Goal: Information Seeking & Learning: Learn about a topic

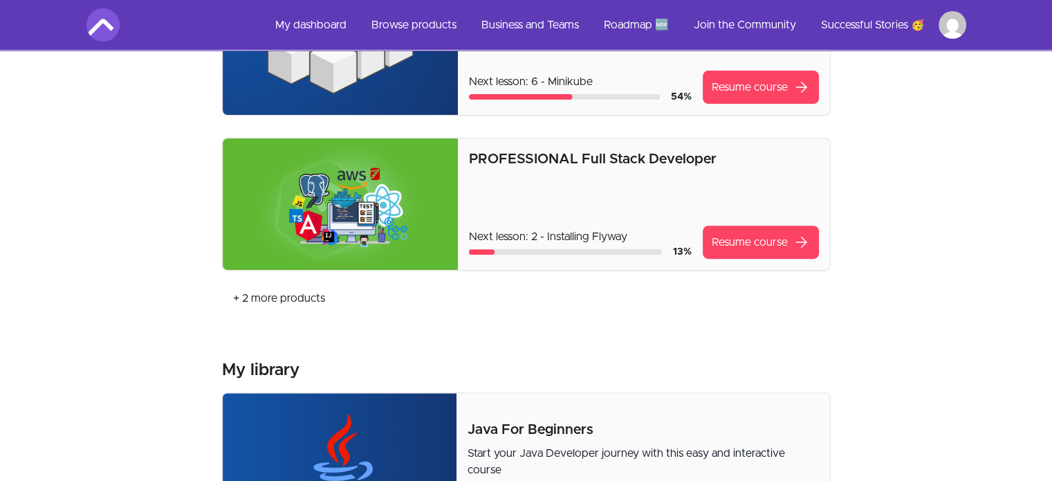
scroll to position [494, 0]
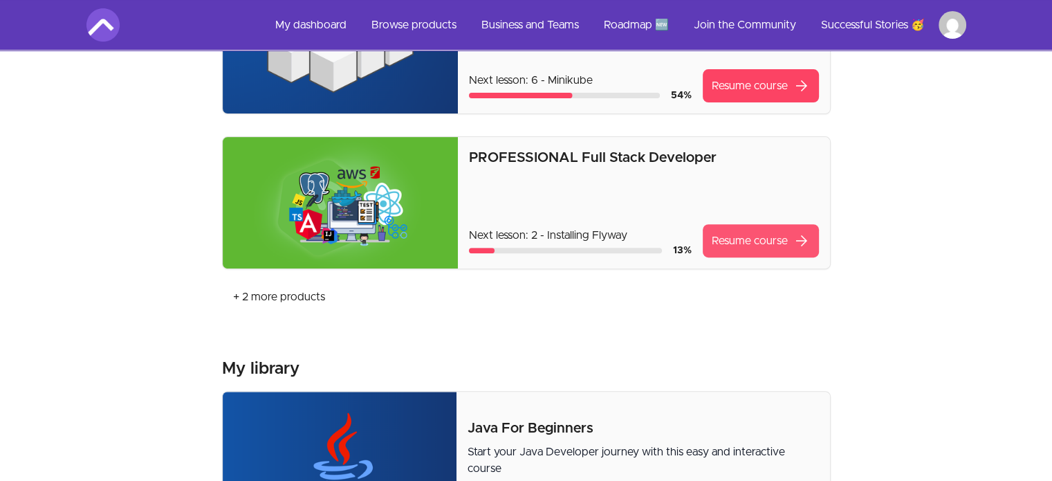
click at [769, 240] on link "Resume course arrow_forward" at bounding box center [761, 240] width 116 height 33
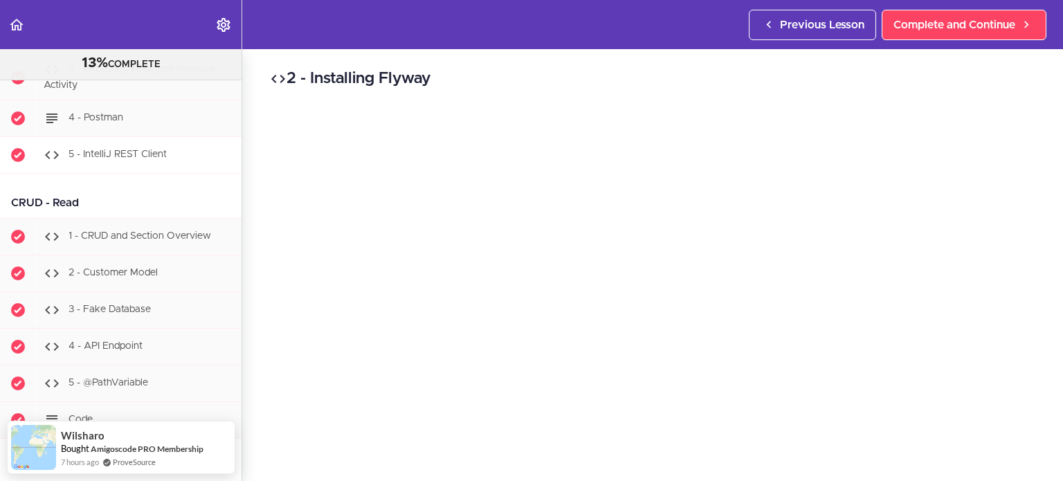
scroll to position [1914, 0]
click at [189, 243] on div "1 - CRUD and Section Overview" at bounding box center [138, 236] width 205 height 30
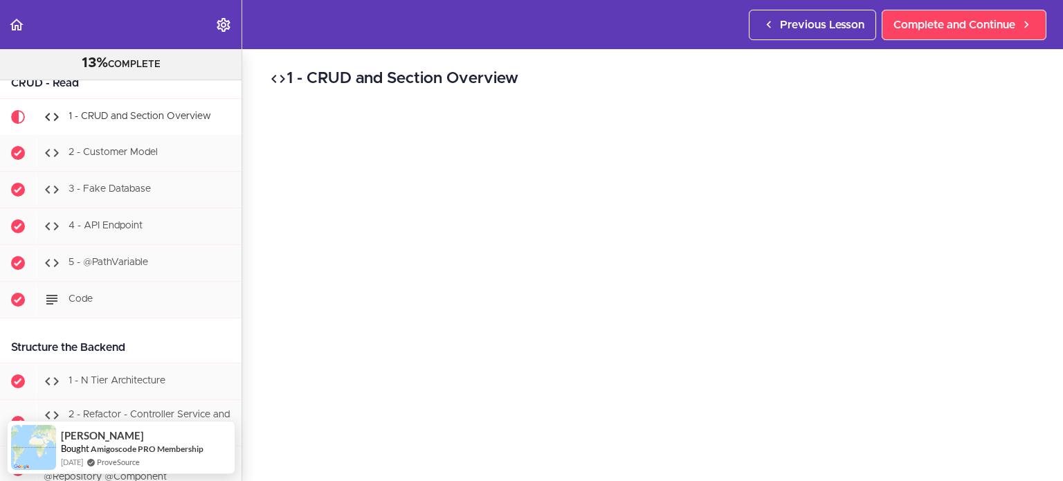
scroll to position [61, 0]
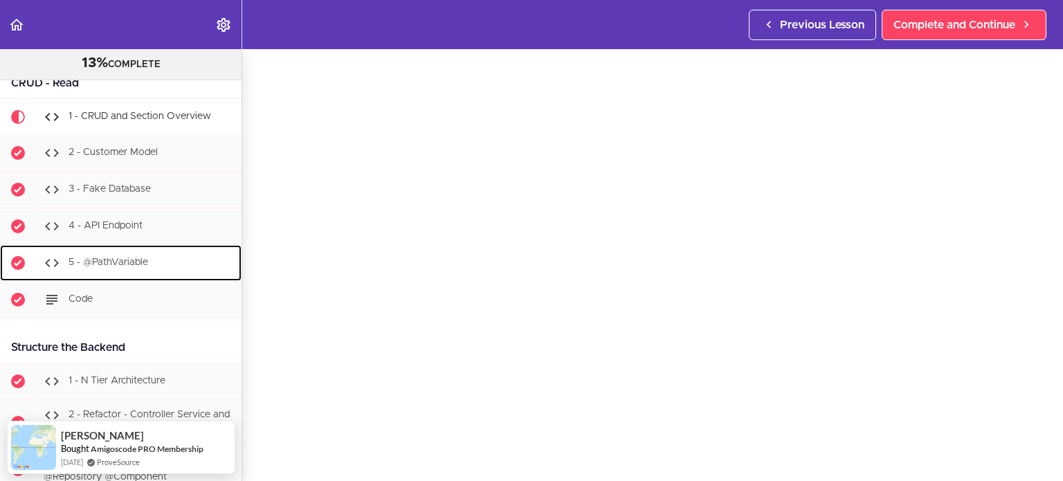
click at [135, 271] on div "5 - @PathVariable" at bounding box center [138, 263] width 205 height 30
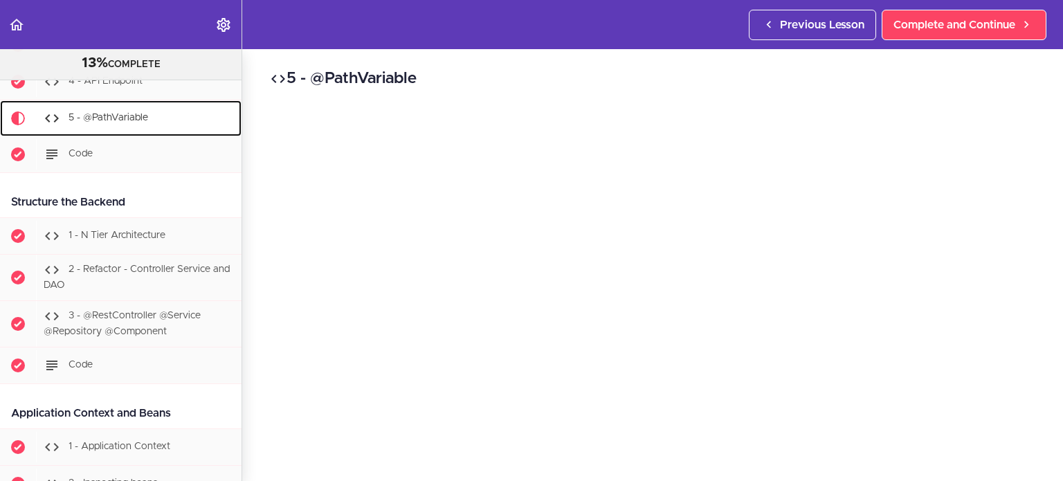
scroll to position [2178, 0]
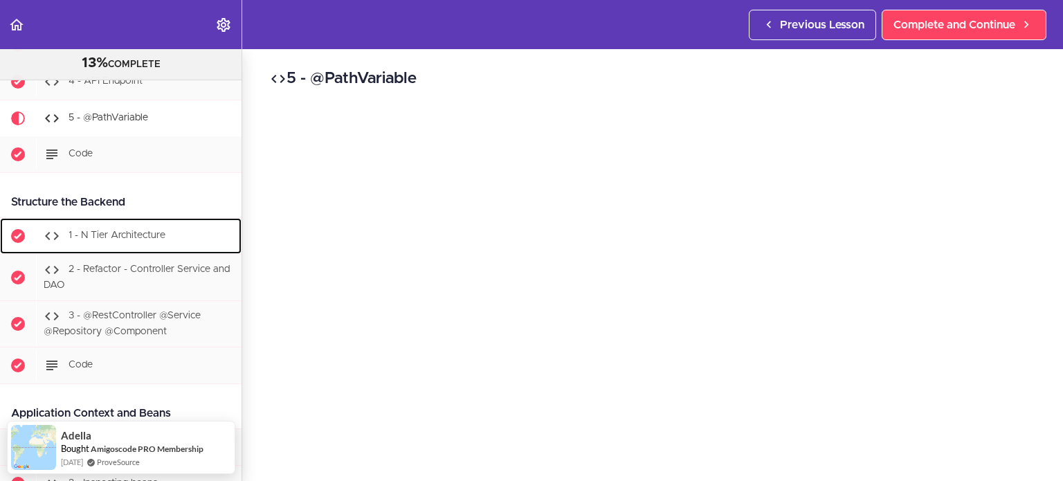
click at [120, 238] on span "1 - N Tier Architecture" at bounding box center [116, 236] width 97 height 10
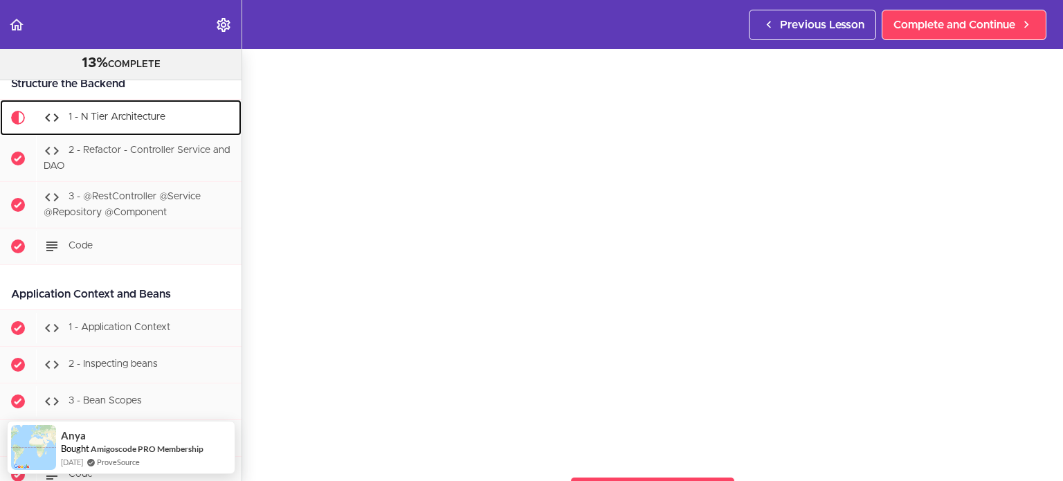
scroll to position [88, 0]
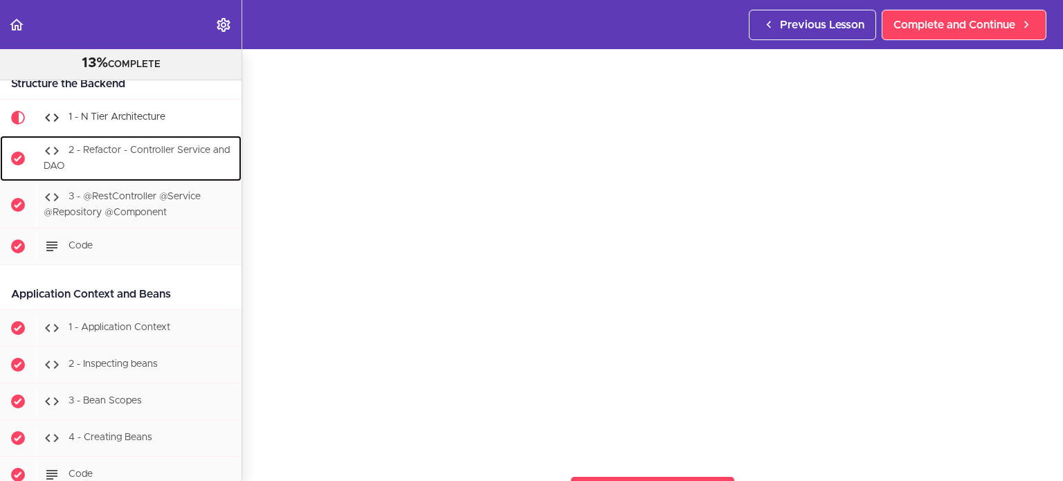
click at [172, 163] on div "2 - Refactor - Controller Service and DAO" at bounding box center [138, 159] width 205 height 46
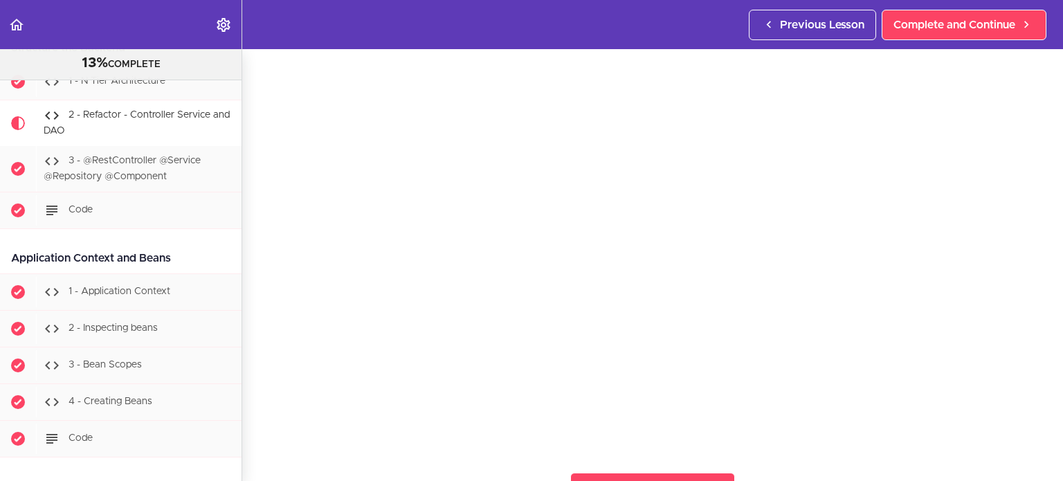
scroll to position [92, 0]
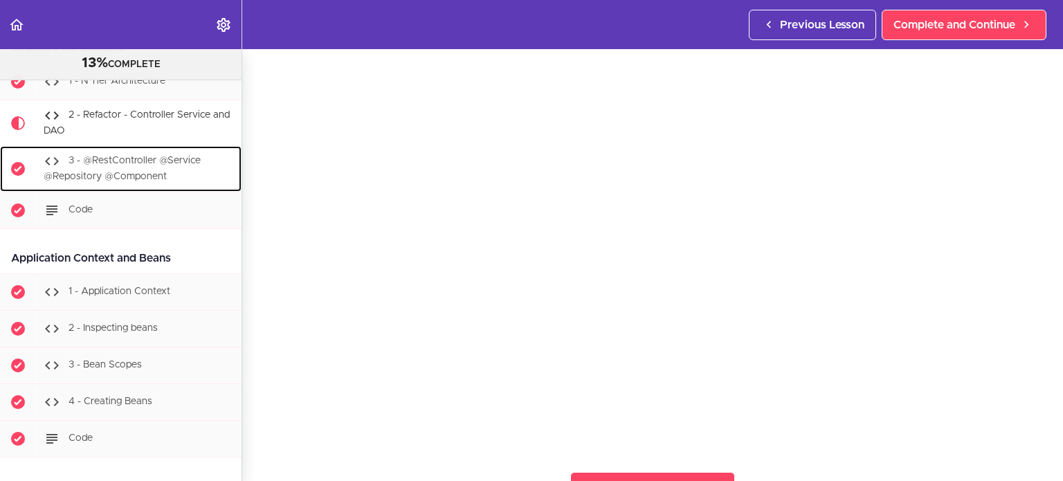
click at [109, 171] on span "3 - @RestController @Service @Repository @Component" at bounding box center [122, 169] width 157 height 26
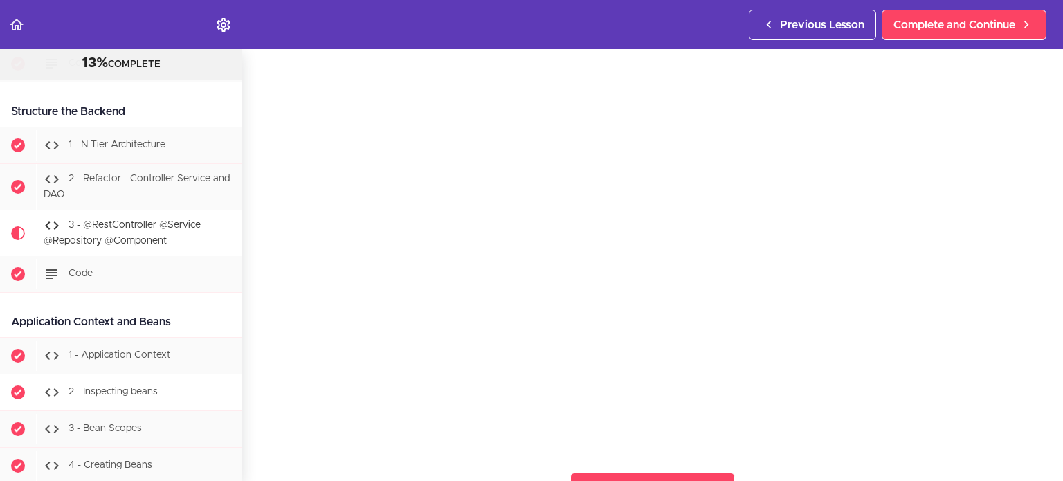
scroll to position [2273, 0]
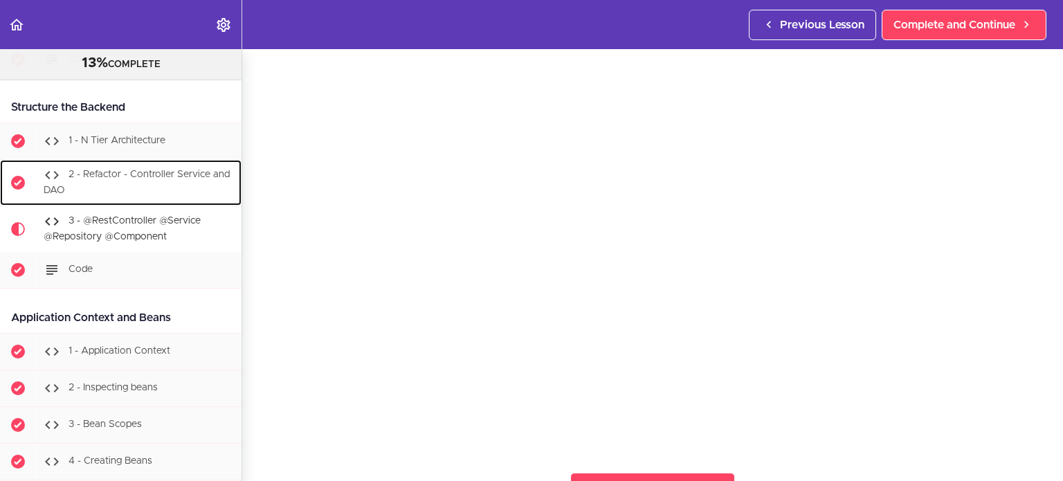
click at [118, 174] on span "2 - Refactor - Controller Service and DAO" at bounding box center [137, 183] width 186 height 26
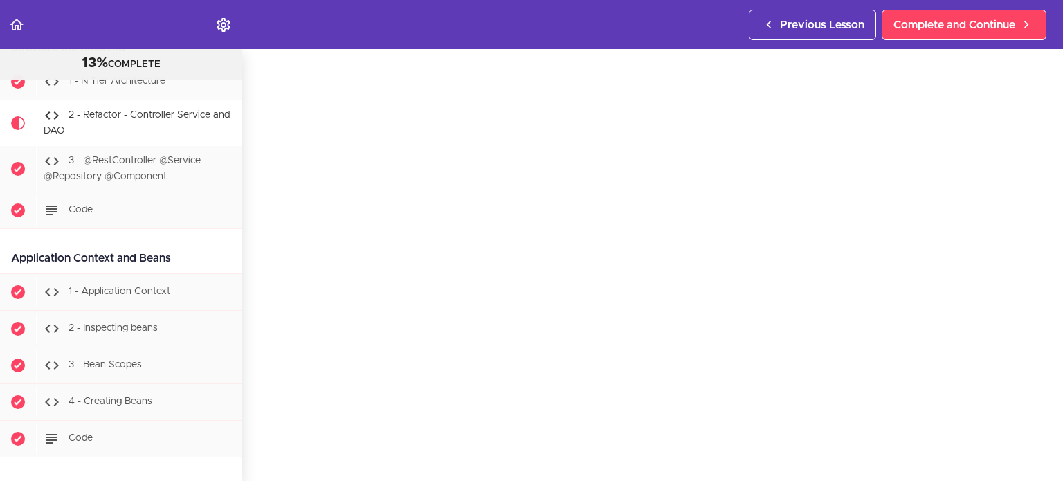
scroll to position [106, 0]
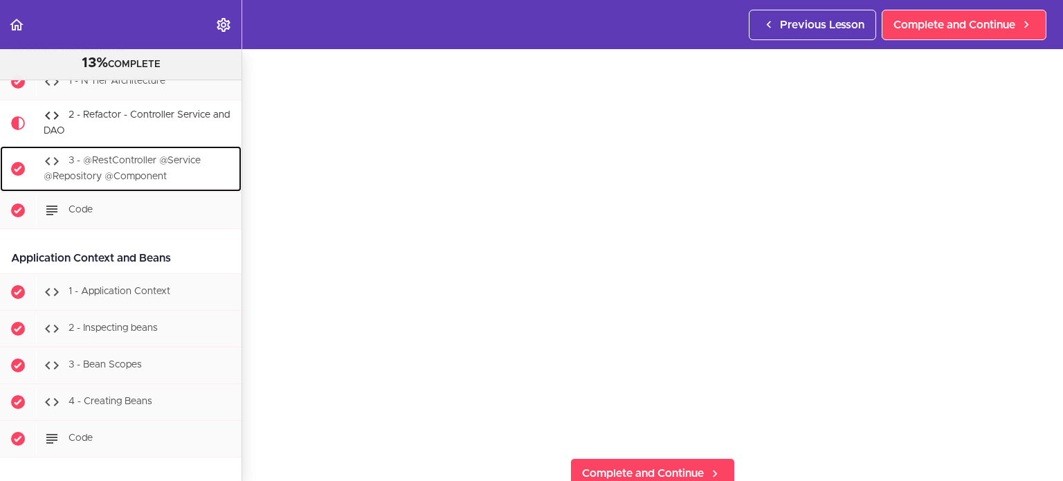
click at [138, 152] on div "3 - @RestController @Service @Repository @Component" at bounding box center [138, 169] width 205 height 46
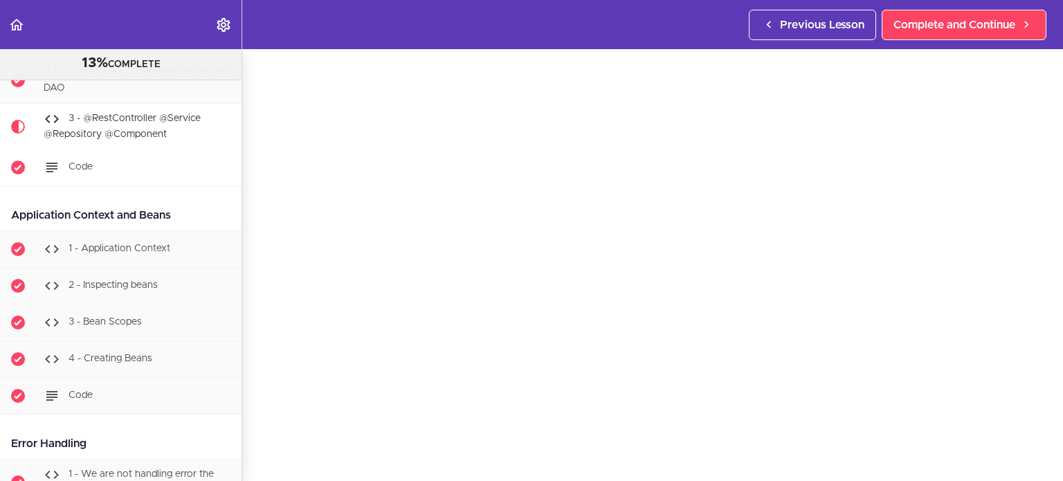
scroll to position [2374, 0]
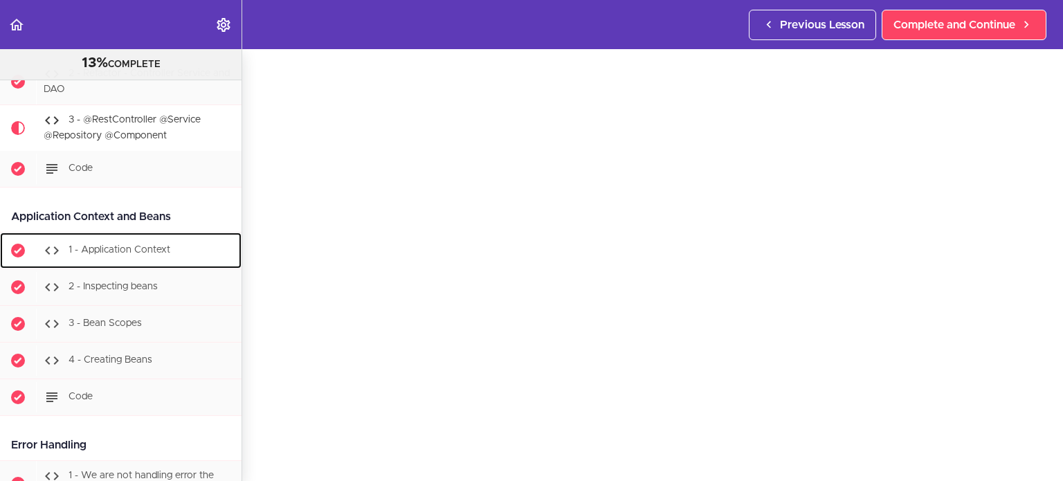
click at [169, 246] on span "1 - Application Context" at bounding box center [119, 250] width 102 height 10
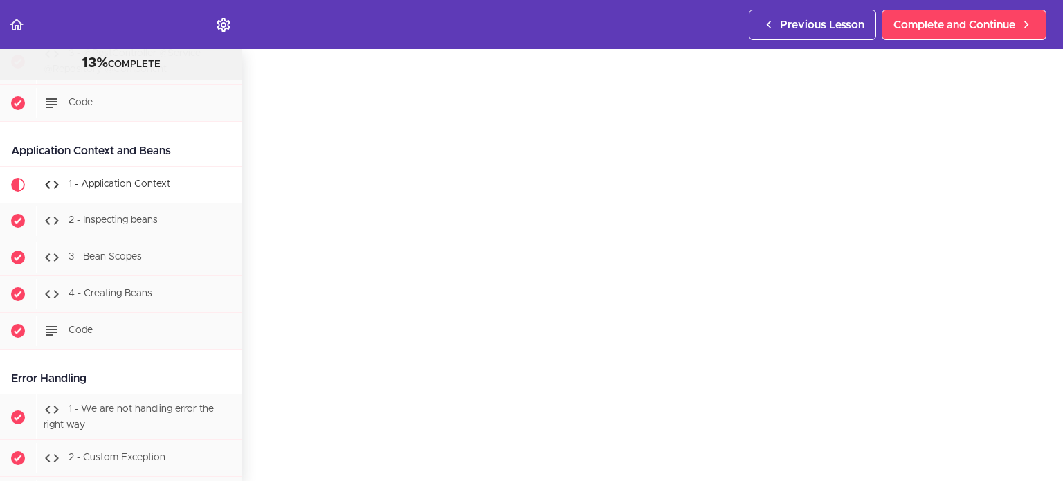
scroll to position [2442, 0]
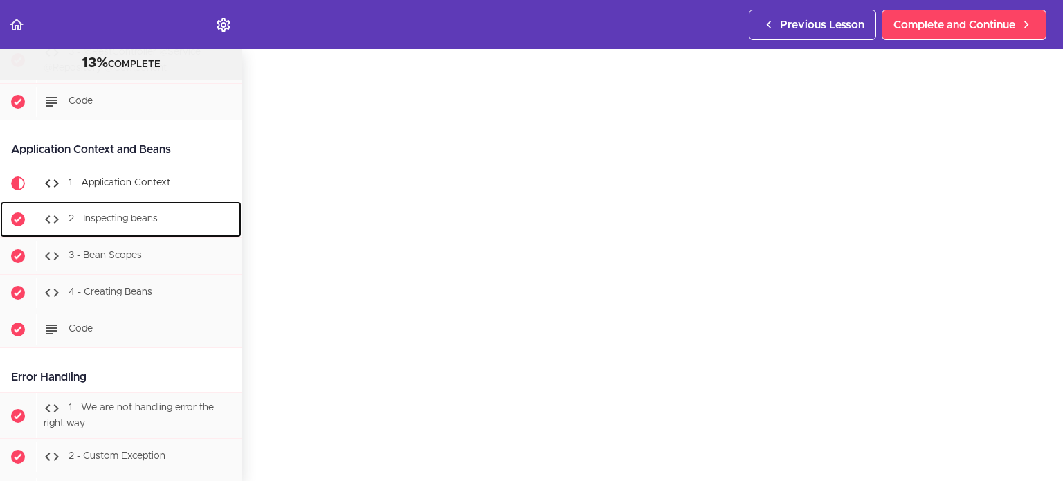
click at [133, 220] on span "2 - Inspecting beans" at bounding box center [112, 219] width 89 height 10
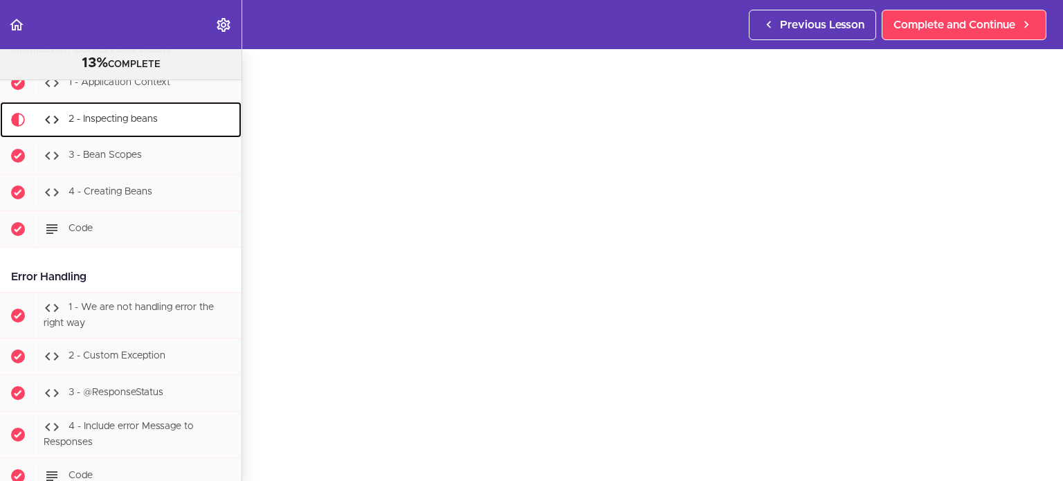
scroll to position [92, 0]
